Goal: Information Seeking & Learning: Learn about a topic

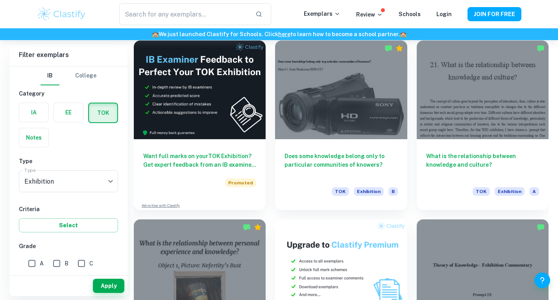
scroll to position [1074, 0]
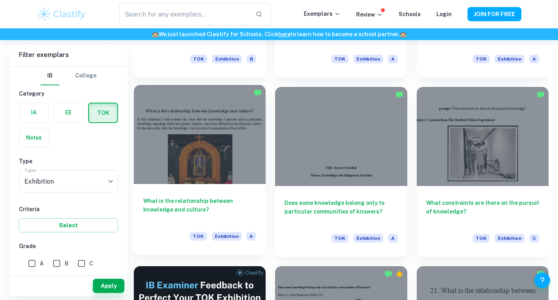
click at [192, 119] on div at bounding box center [200, 134] width 132 height 99
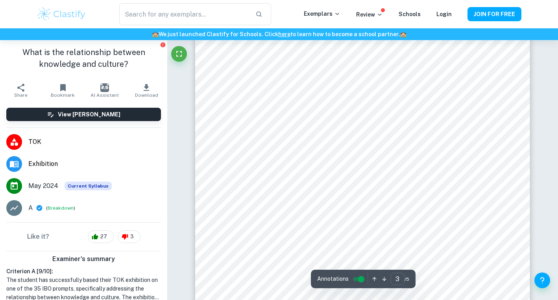
scroll to position [1227, 0]
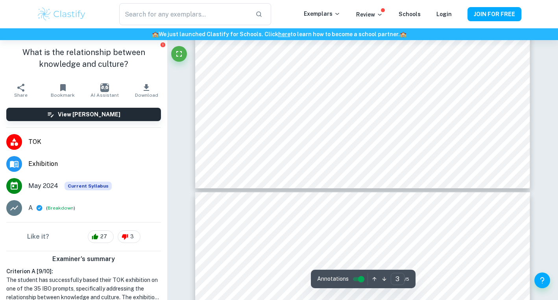
type input "4"
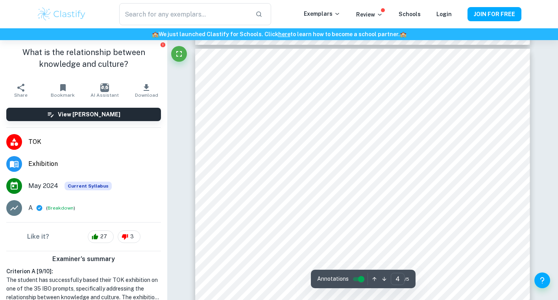
scroll to position [1547, 0]
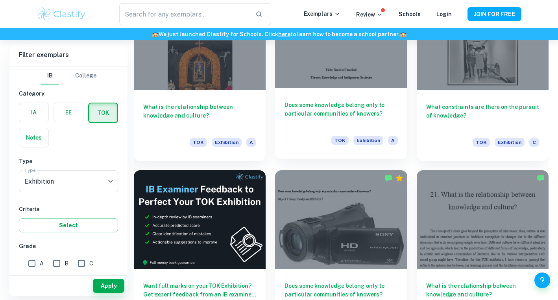
scroll to position [1279, 0]
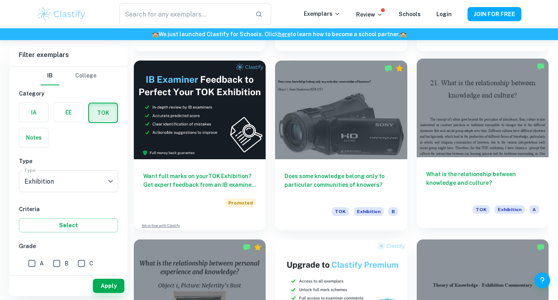
click at [483, 145] on div at bounding box center [483, 108] width 132 height 99
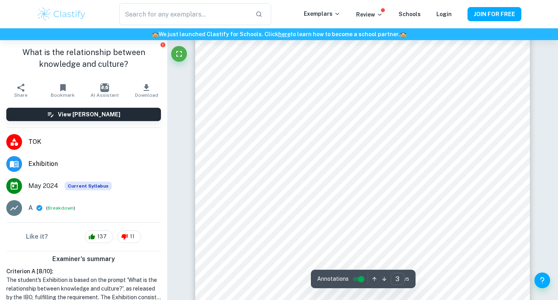
scroll to position [1152, 0]
click at [344, 230] on div "Correct Criterion A The Exhibition clearly identifies 3 objects, all linked to …" at bounding box center [362, 139] width 391 height 2503
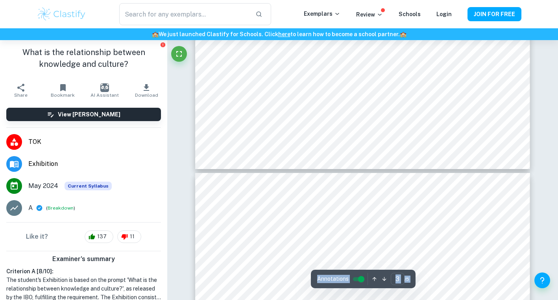
type input "4"
click at [358, 277] on input "controlled" at bounding box center [361, 279] width 28 height 9
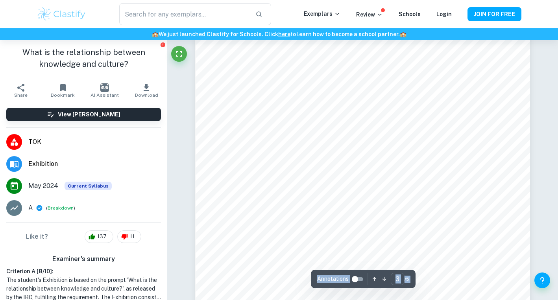
scroll to position [1344, 0]
type input "3"
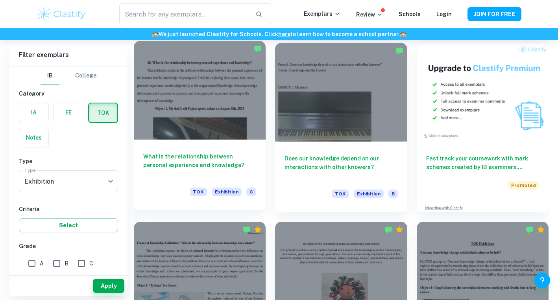
scroll to position [2551, 0]
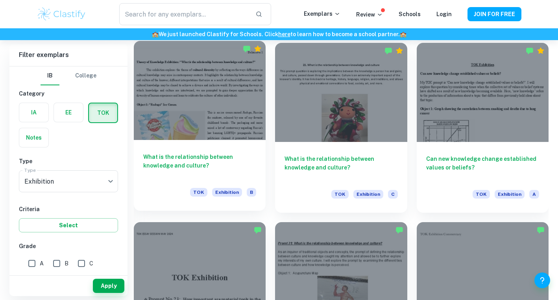
click at [197, 152] on div "What is the relationship between knowledge and culture? TOK Exhibition B" at bounding box center [200, 175] width 132 height 71
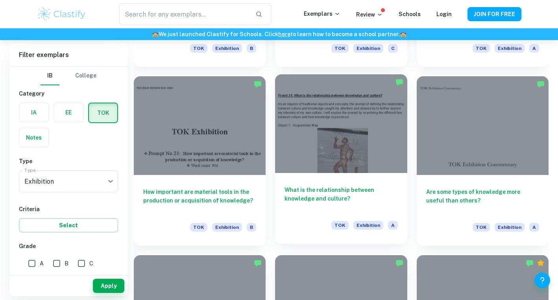
scroll to position [2700, 0]
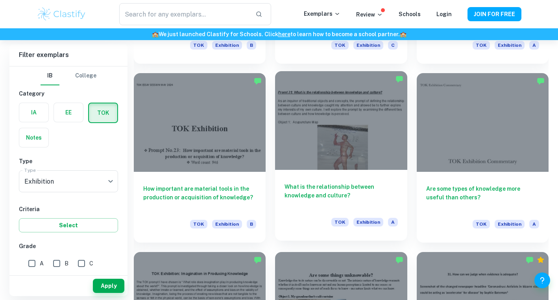
click at [336, 201] on h6 "What is the relationship between knowledge and culture?" at bounding box center [340, 195] width 113 height 26
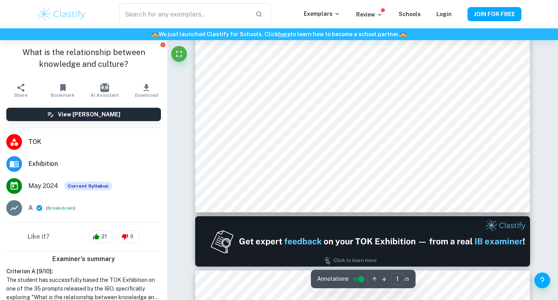
scroll to position [274, 0]
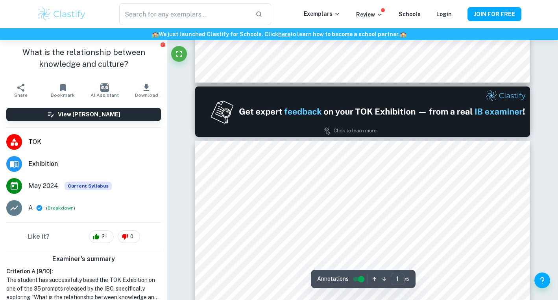
type input "2"
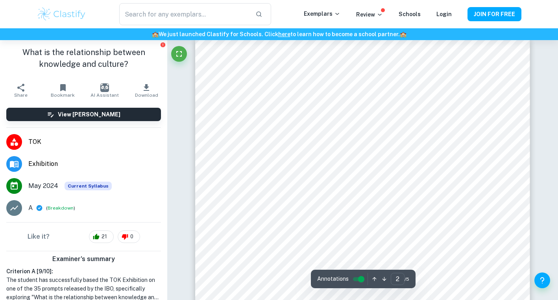
scroll to position [505, 0]
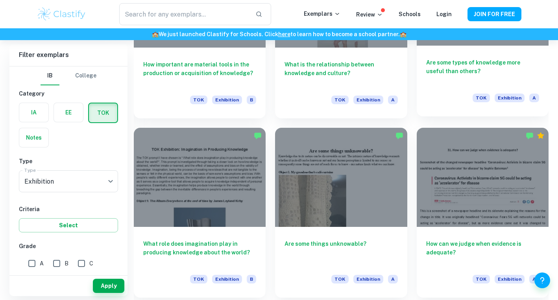
scroll to position [2957, 0]
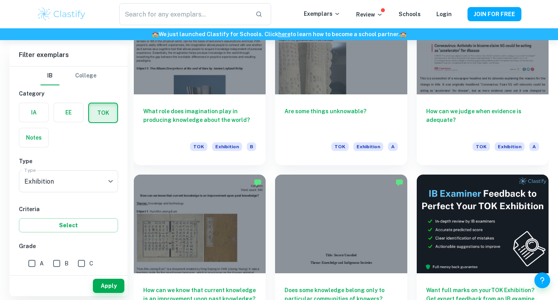
click at [266, 165] on div "Does some knowledge belong only to particular communities of knowers? TOK Exhib…" at bounding box center [335, 254] width 141 height 179
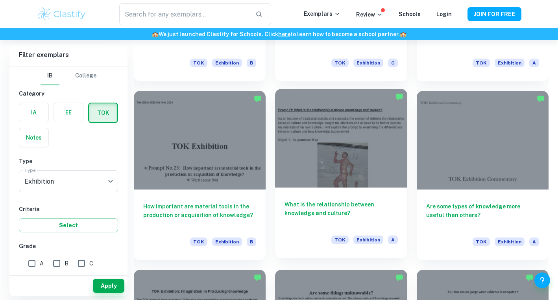
scroll to position [2684, 0]
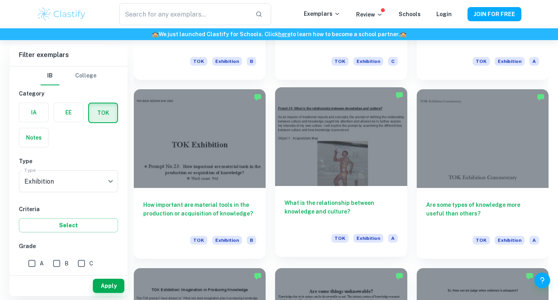
click at [331, 204] on h6 "What is the relationship between knowledge and culture?" at bounding box center [340, 212] width 113 height 26
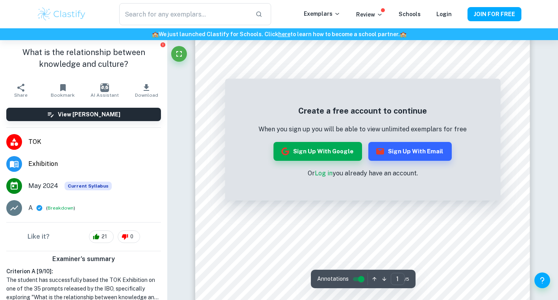
scroll to position [231, 0]
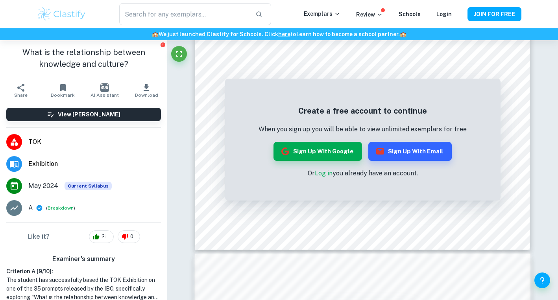
scroll to position [2684, 0]
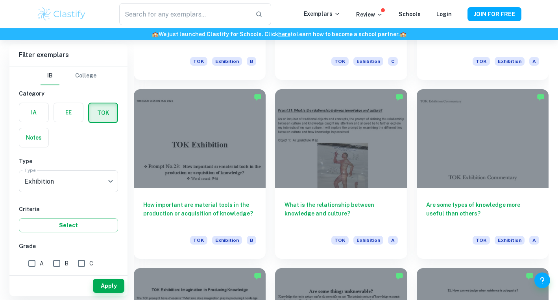
click at [551, 73] on div "Home TOK Exhibition IB TOK Exhibition examples Type a search phrase to find the…" at bounding box center [279, 256] width 558 height 5801
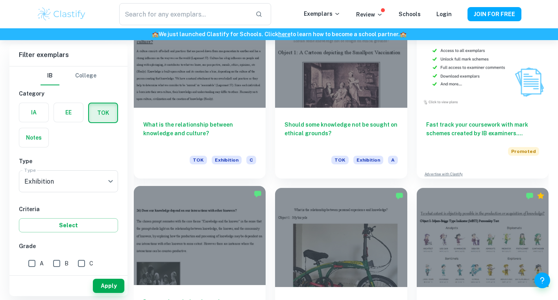
scroll to position [5229, 0]
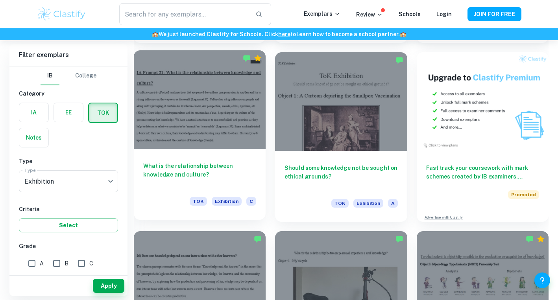
click at [219, 98] on div at bounding box center [200, 99] width 132 height 99
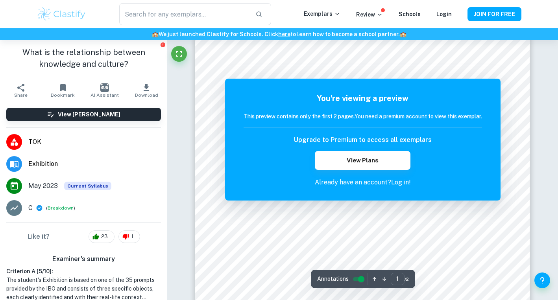
scroll to position [168, 0]
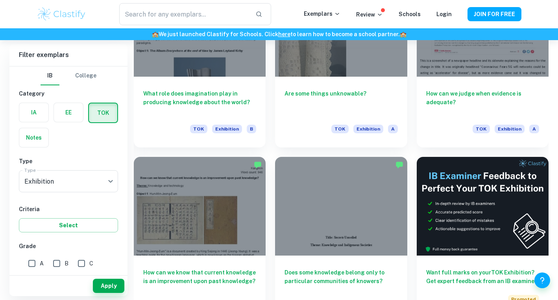
scroll to position [3255, 0]
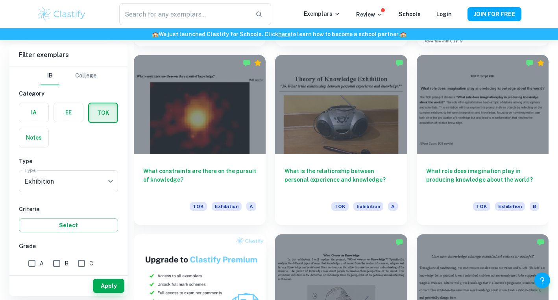
click at [220, 26] on div "​ Exemplars Review Schools Login JOIN FOR FREE" at bounding box center [279, 14] width 558 height 28
click at [99, 27] on div "​ Exemplars Review Schools Login JOIN FOR FREE" at bounding box center [279, 14] width 558 height 28
click at [223, 2] on div "​ Exemplars Review Schools Login JOIN FOR FREE" at bounding box center [279, 14] width 558 height 28
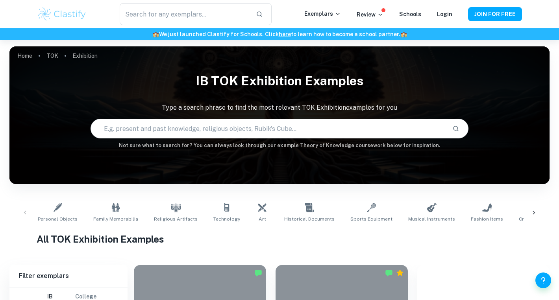
scroll to position [2857, 0]
